Goal: Transaction & Acquisition: Book appointment/travel/reservation

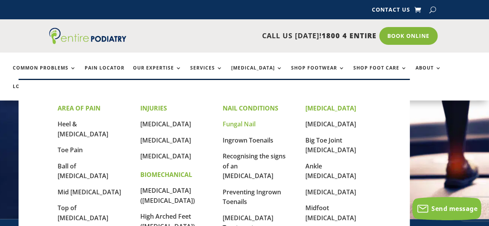
click at [243, 125] on link "Fungal Nail" at bounding box center [239, 124] width 33 height 9
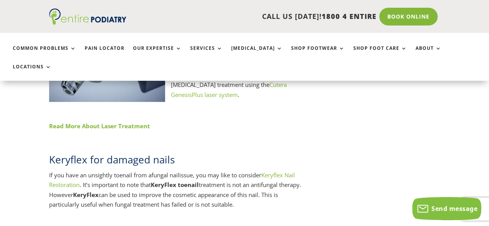
scroll to position [1103, 0]
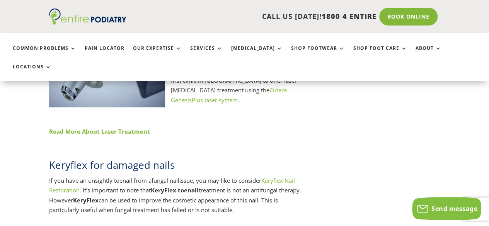
click at [114, 128] on link "Read More About Laser Treatment" at bounding box center [99, 132] width 101 height 8
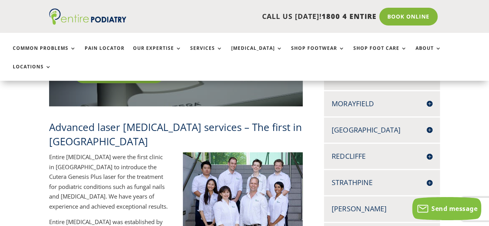
scroll to position [256, 0]
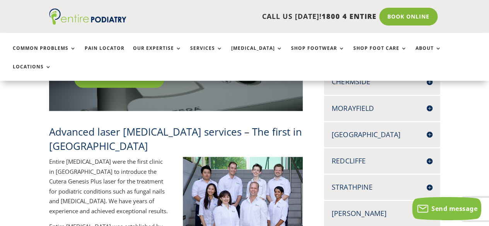
click at [358, 156] on h4 "Redcliffe" at bounding box center [382, 161] width 100 height 10
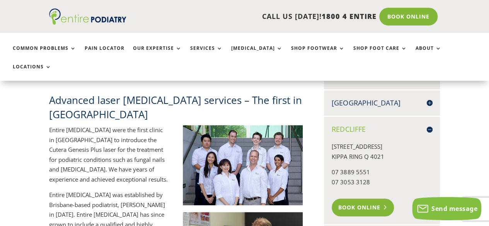
click at [360, 199] on link "Book Online" at bounding box center [363, 208] width 62 height 18
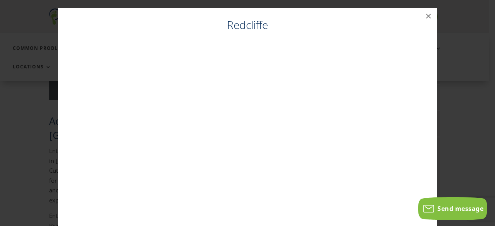
scroll to position [266, 0]
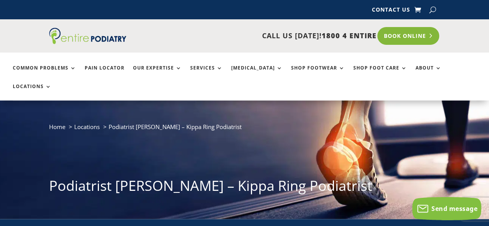
click at [415, 42] on link "Book Online" at bounding box center [408, 36] width 62 height 18
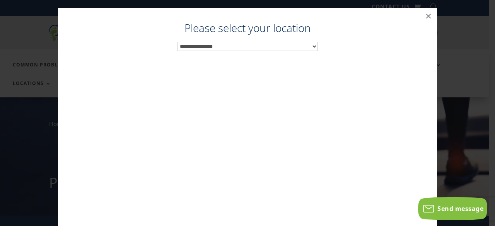
scroll to position [8, 0]
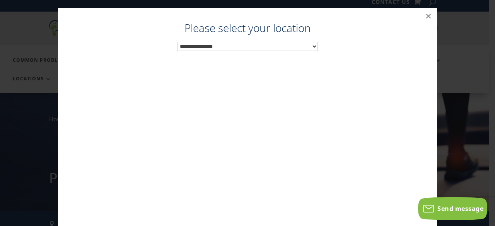
click at [310, 46] on select "**********" at bounding box center [247, 47] width 141 height 10
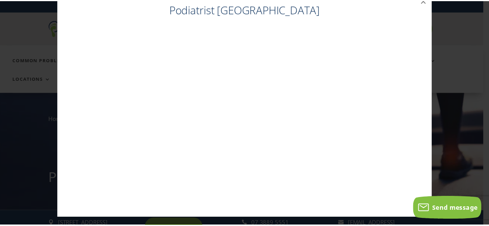
scroll to position [0, 0]
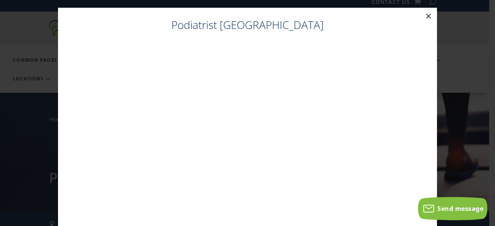
click at [427, 17] on button "×" at bounding box center [428, 16] width 17 height 17
